Goal: Book appointment/travel/reservation

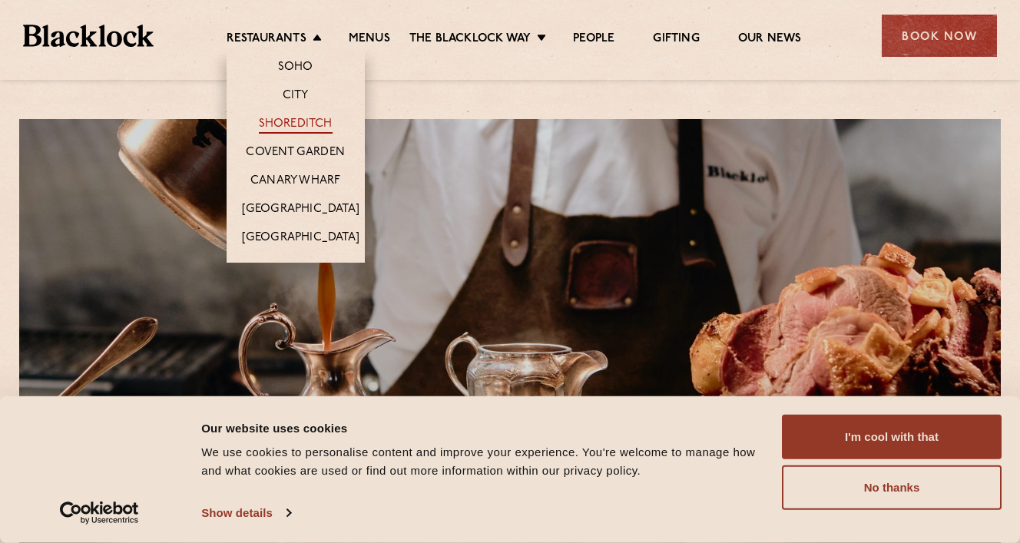
click at [313, 124] on link "Shoreditch" at bounding box center [296, 125] width 74 height 17
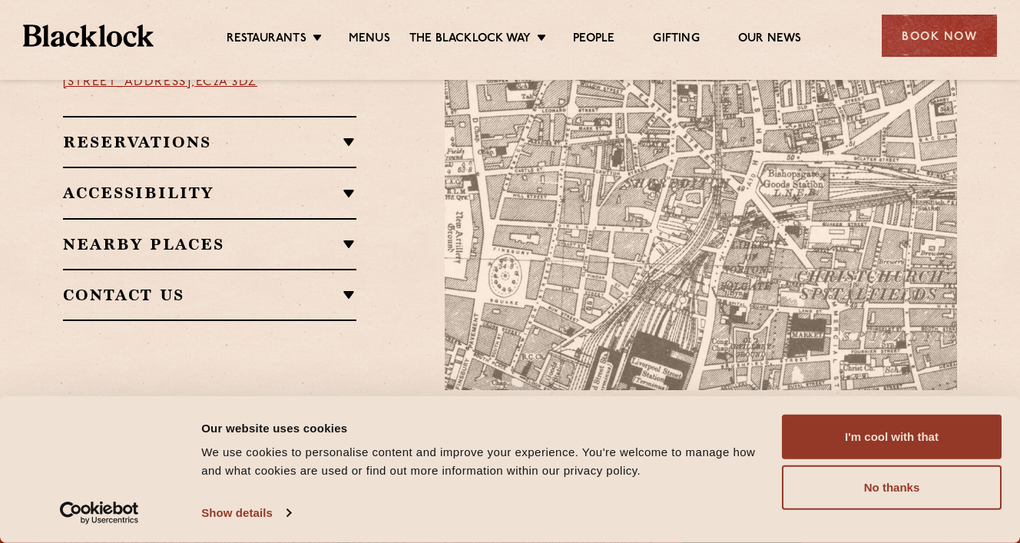
scroll to position [1057, 0]
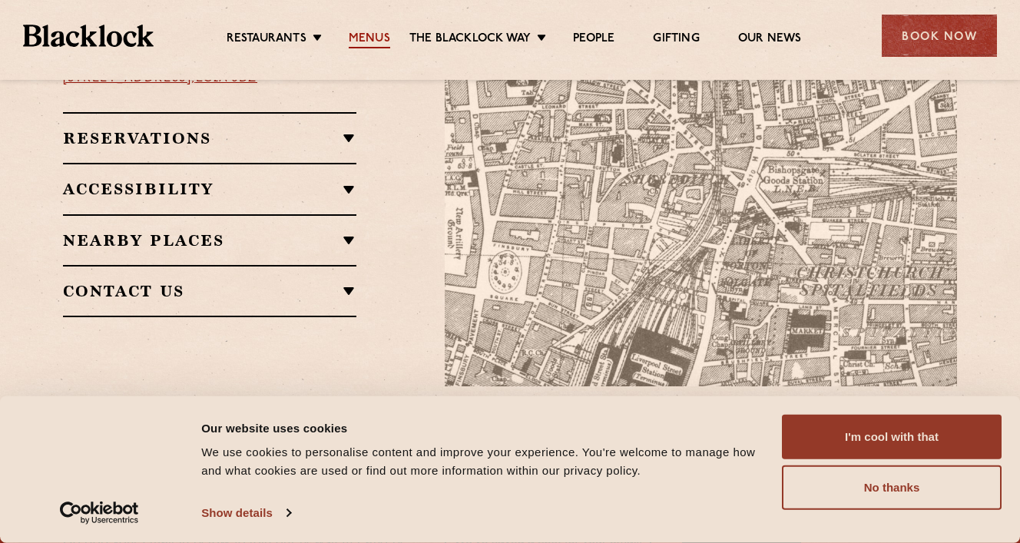
click at [369, 35] on link "Menus" at bounding box center [369, 39] width 41 height 17
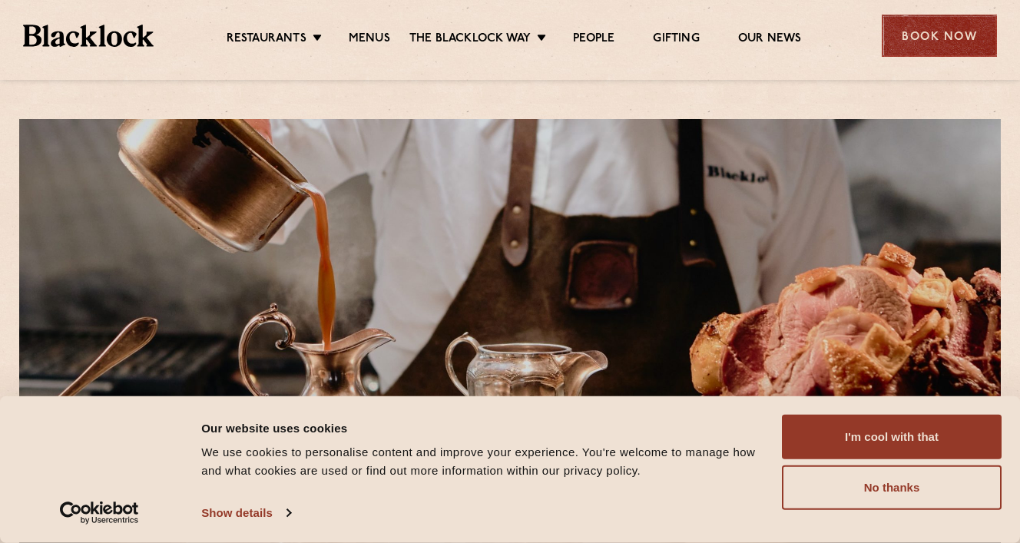
click at [900, 38] on div "Book Now" at bounding box center [939, 36] width 115 height 42
